Goal: Consume media (video, audio): Consume media (video, audio)

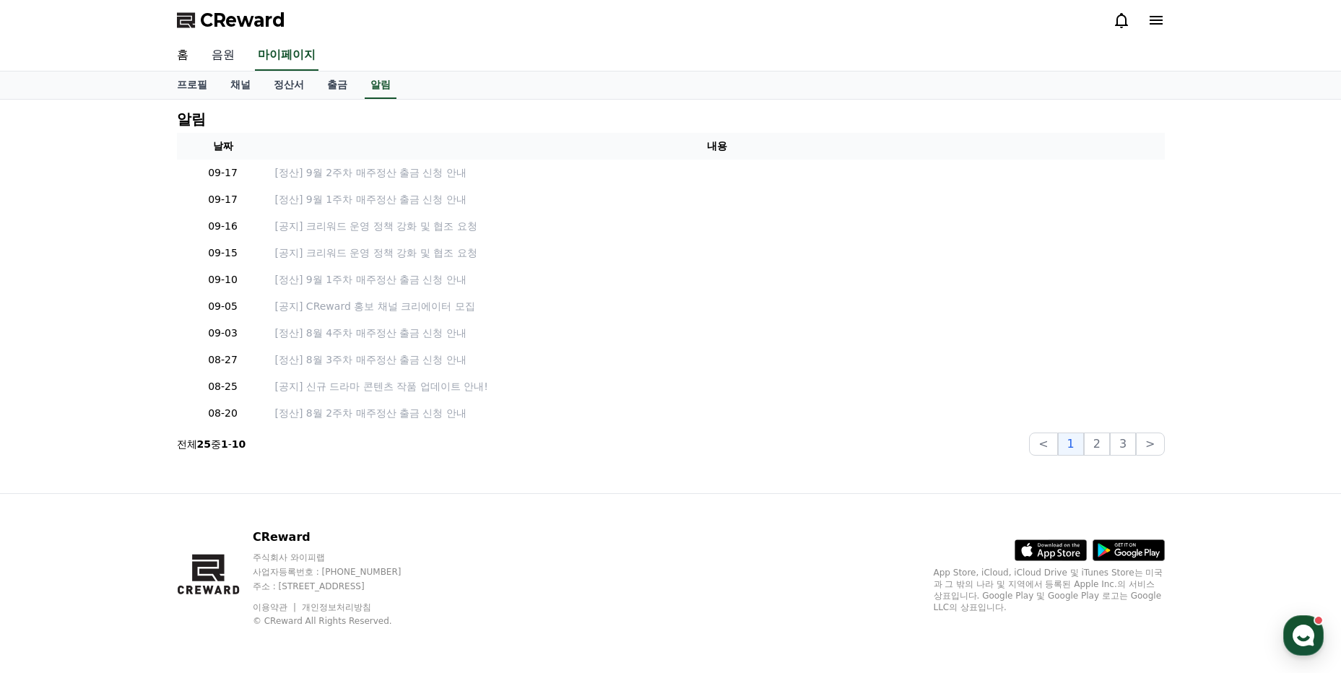
click at [228, 53] on link "음원" at bounding box center [223, 55] width 46 height 30
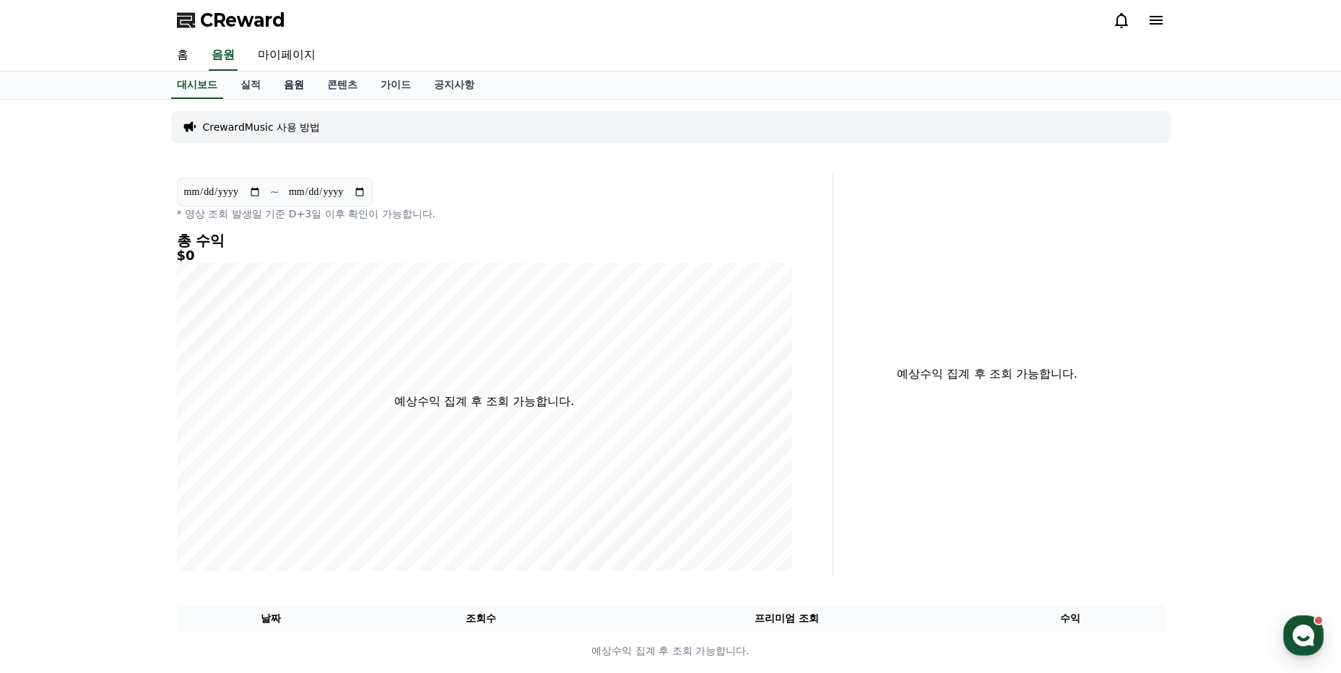
click at [291, 84] on link "음원" at bounding box center [293, 84] width 43 height 27
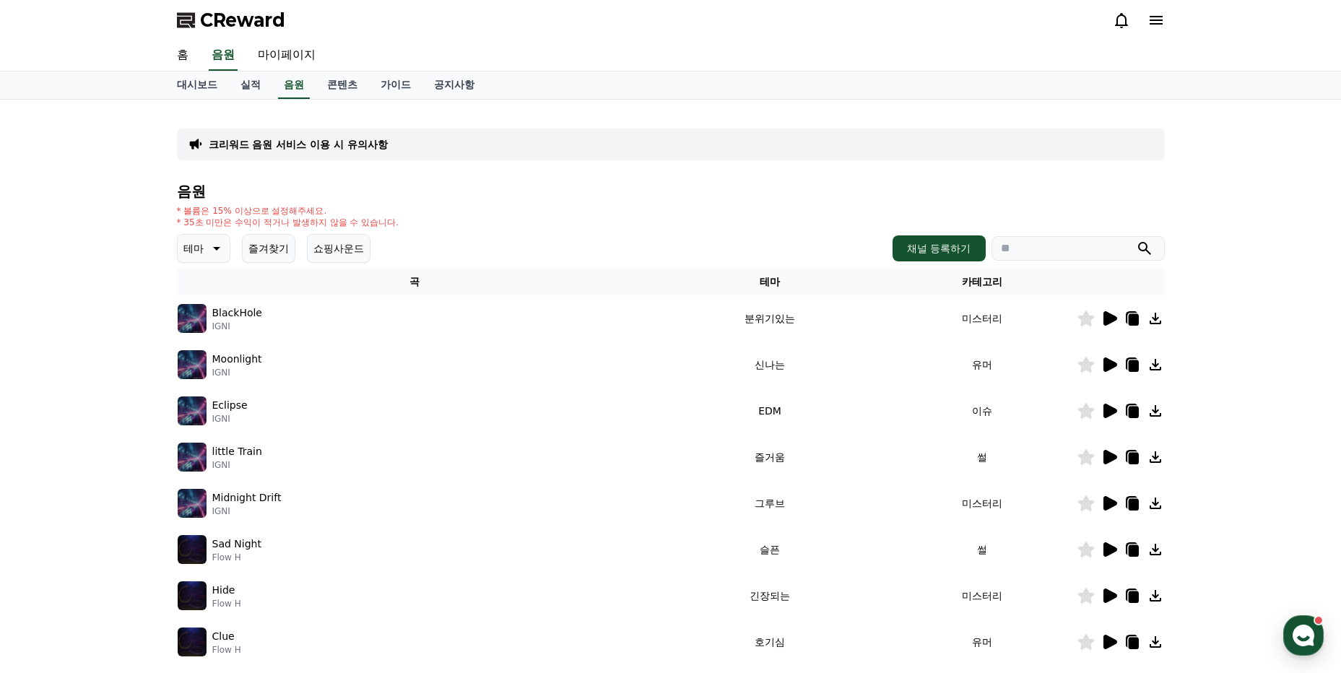
click at [215, 253] on icon at bounding box center [215, 248] width 17 height 17
click at [1031, 257] on input "search" at bounding box center [1077, 248] width 173 height 25
type input "*"
type input "********"
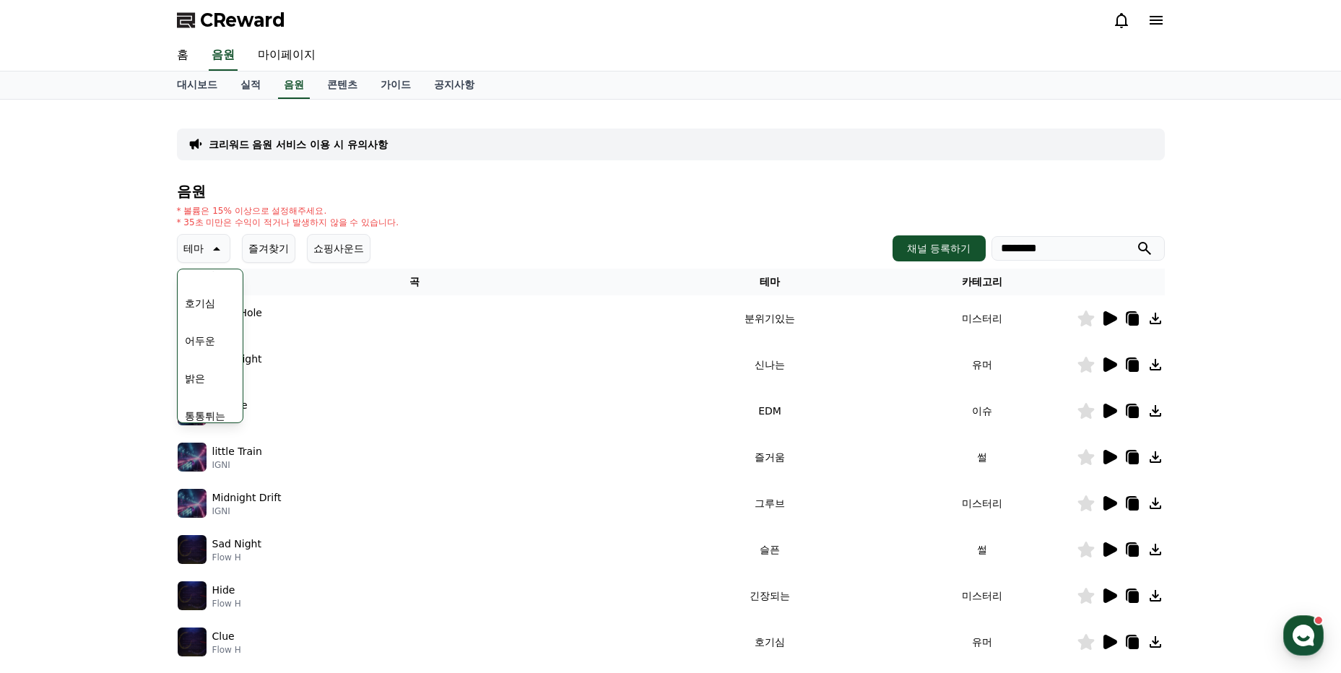
click at [1136, 240] on button "submit" at bounding box center [1144, 248] width 17 height 17
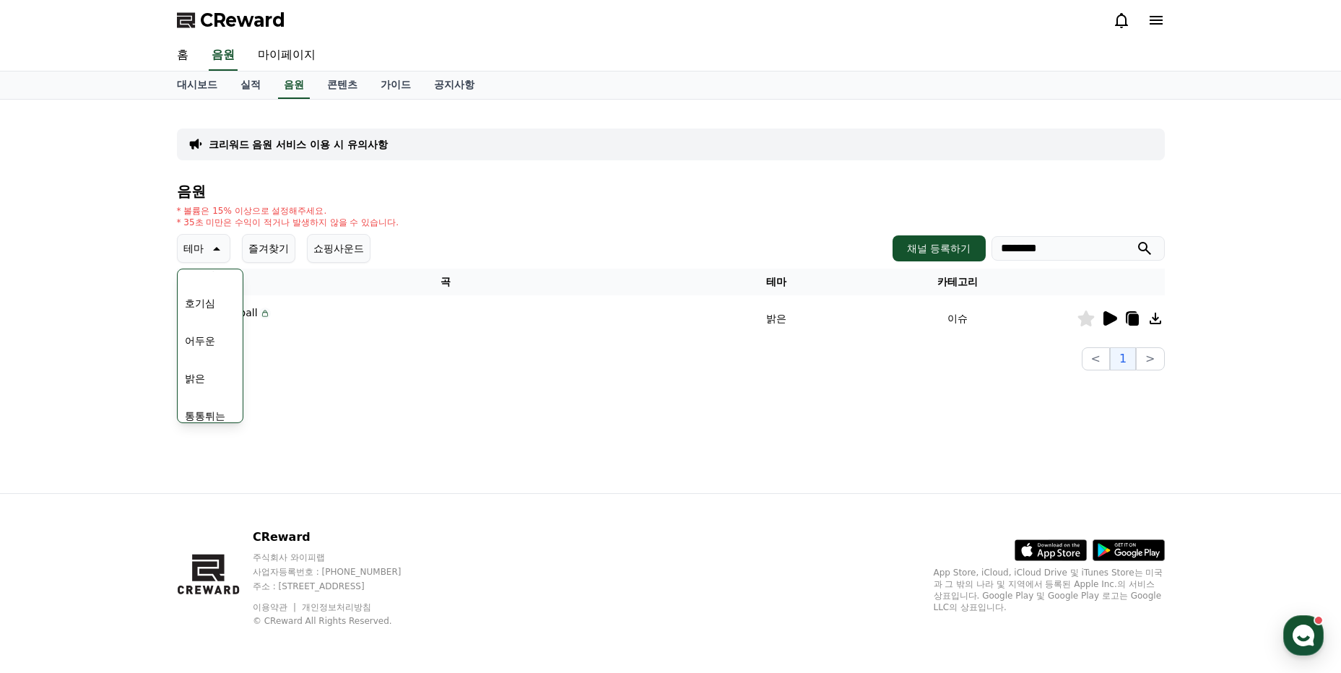
click at [316, 416] on div "크리워드 음원 서비스 이용 시 유의사항 음원 * 볼륨은 15% 이상으로 설정해주세요. * 35초 미만은 수익이 적거나 발생하지 않을 수 있습니…" at bounding box center [670, 297] width 1011 height 394
click at [154, 318] on div "크리워드 음원 서비스 이용 시 유의사항 음원 * 볼륨은 15% 이상으로 설정해주세요. * 35초 미만은 수익이 적거나 발생하지 않을 수 있습니…" at bounding box center [670, 297] width 1341 height 394
click at [215, 250] on icon at bounding box center [216, 249] width 7 height 4
click at [1114, 318] on icon at bounding box center [1110, 318] width 14 height 14
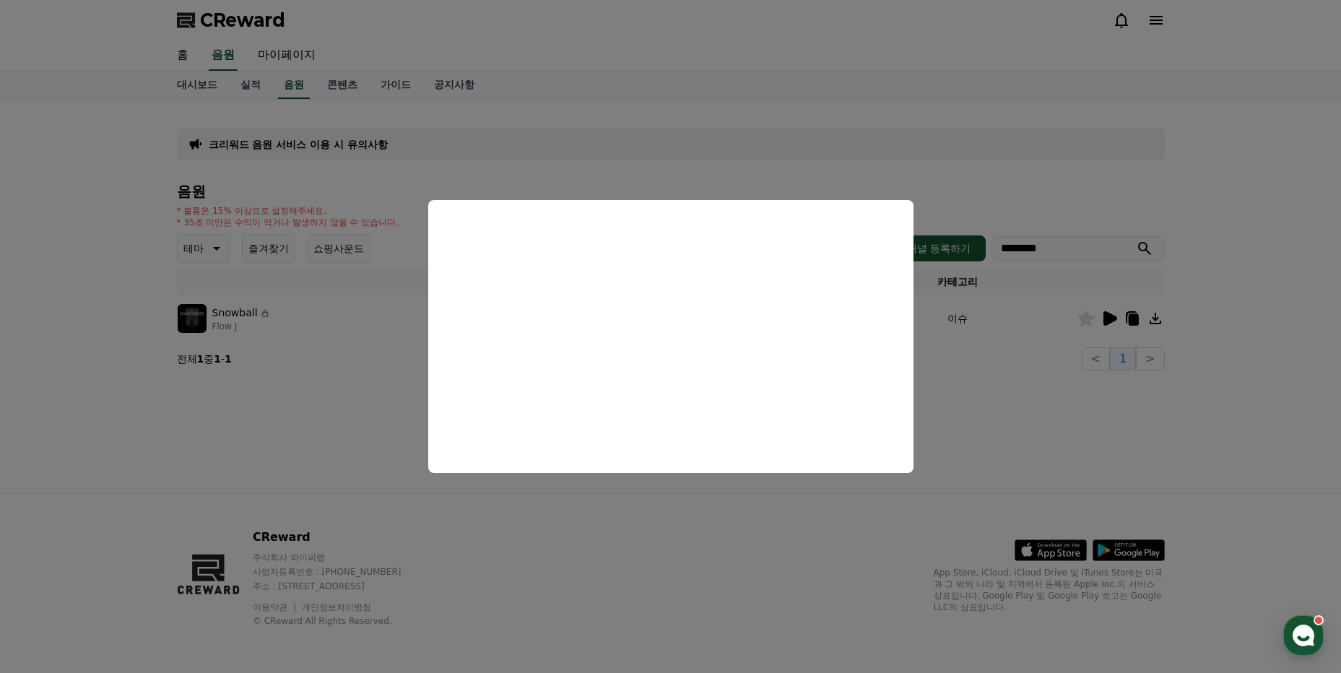
click at [968, 170] on button "close modal" at bounding box center [670, 336] width 1341 height 673
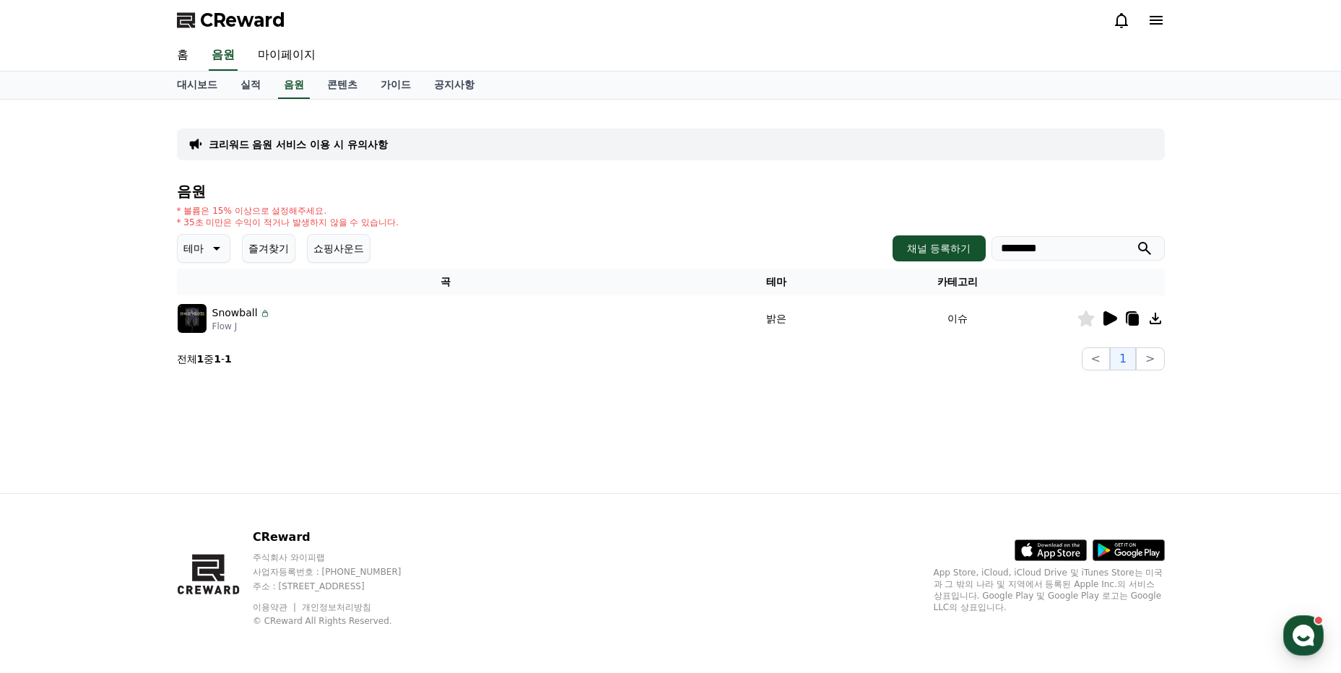
click at [1132, 316] on icon at bounding box center [1133, 320] width 10 height 12
